Goal: Complete application form: Complete application form

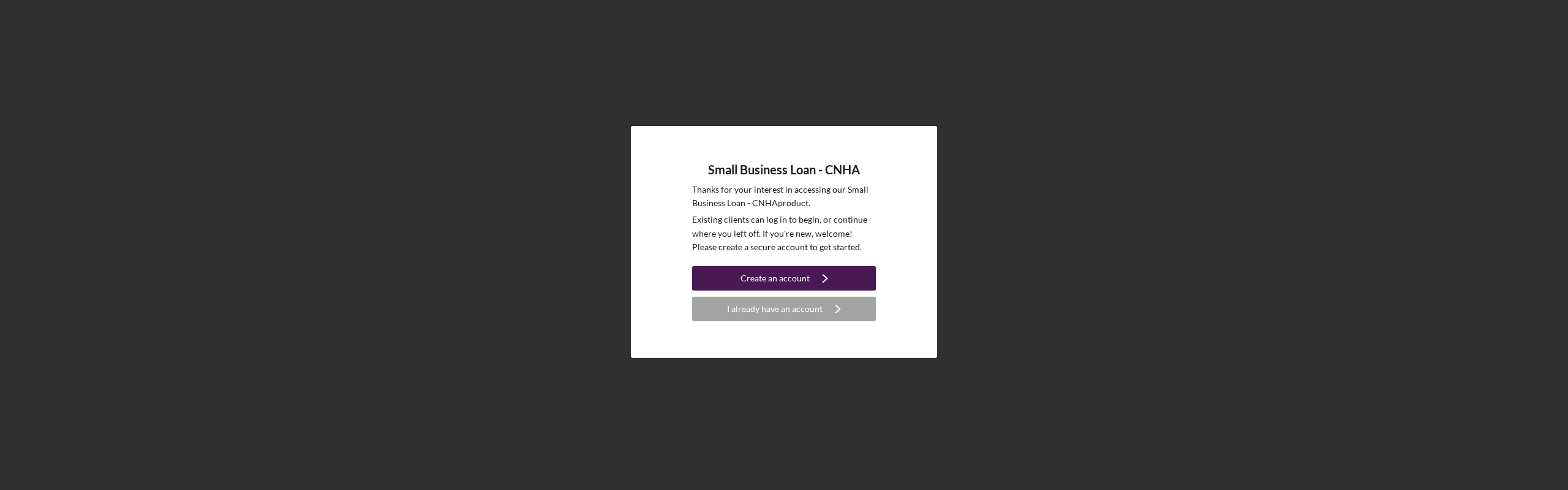
click at [855, 280] on button "Create an account Icon/Navigate" at bounding box center [784, 278] width 184 height 25
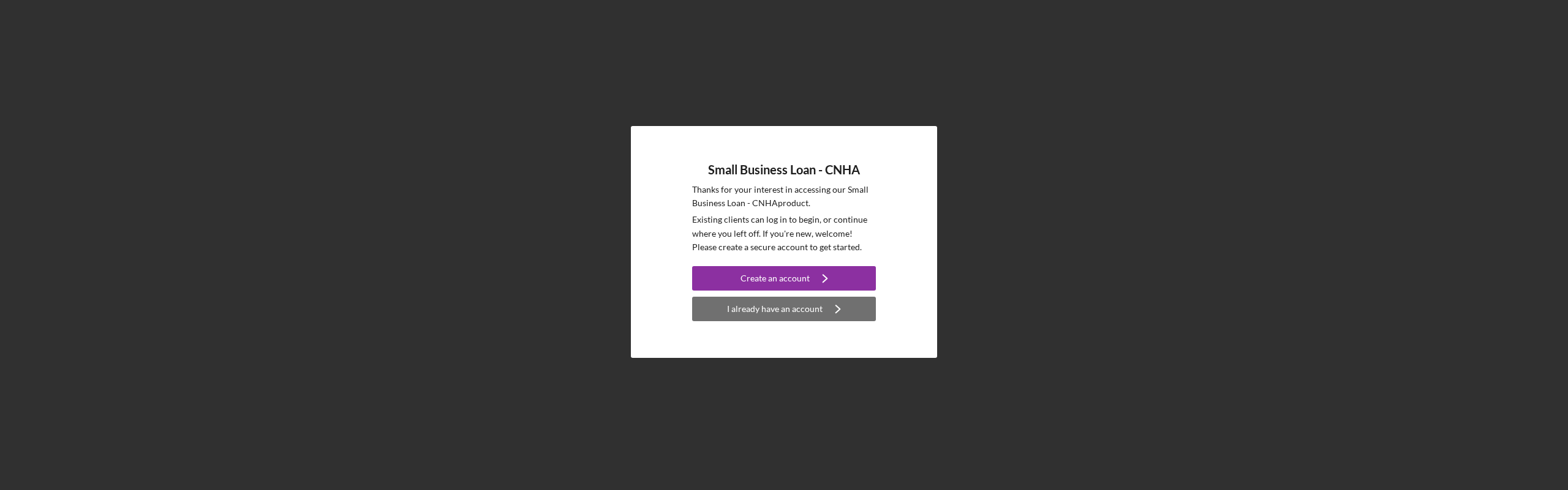
click at [821, 308] on button "I already have an account Icon/Navigate" at bounding box center [784, 309] width 184 height 25
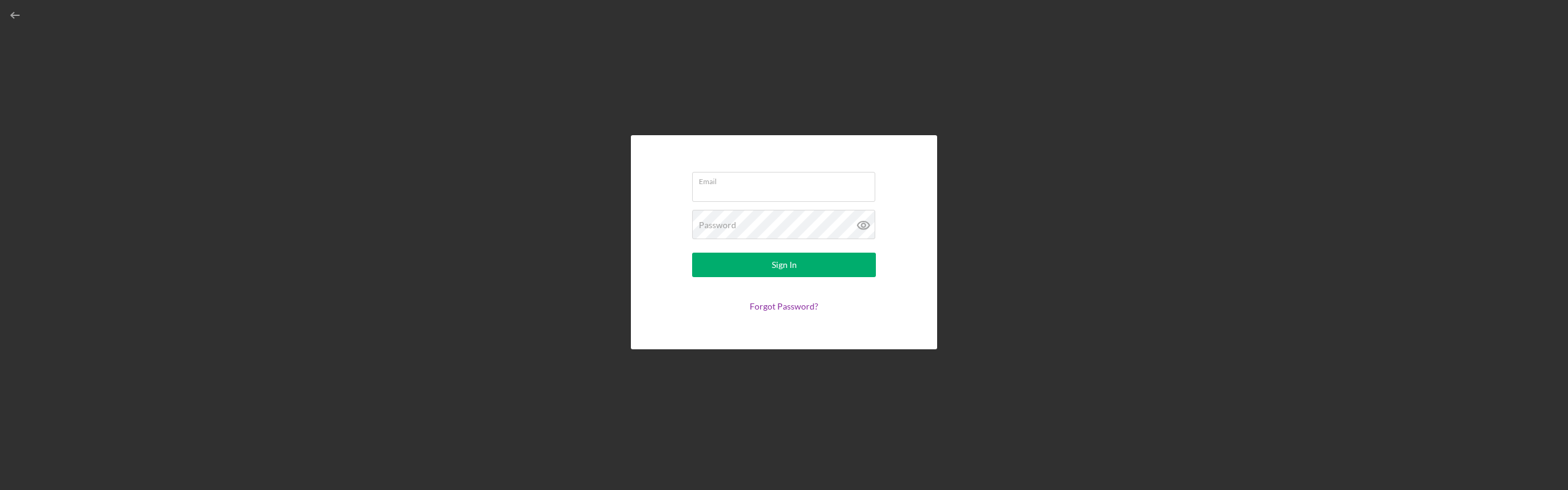
click at [0, 489] on com-1password-button at bounding box center [0, 490] width 0 height 0
